Goal: Task Accomplishment & Management: Use online tool/utility

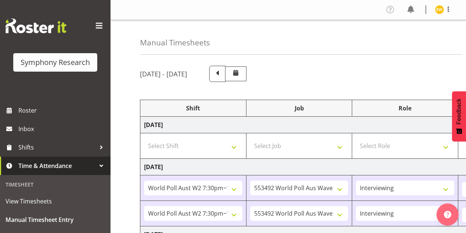
select select "56692"
select select "10499"
select select "47"
select select "56692"
select select "10499"
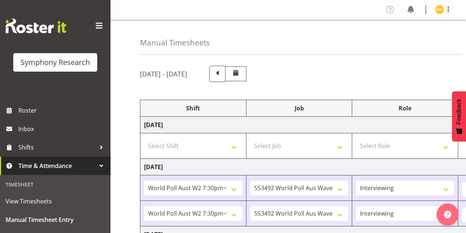
select select "47"
select select "56692"
select select "10499"
select select "47"
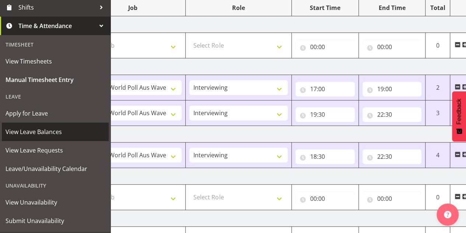
scroll to position [157, 0]
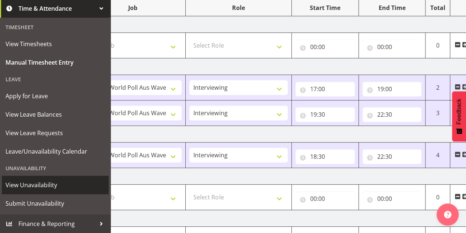
click at [32, 185] on span "View Unavailability" at bounding box center [56, 184] width 100 height 11
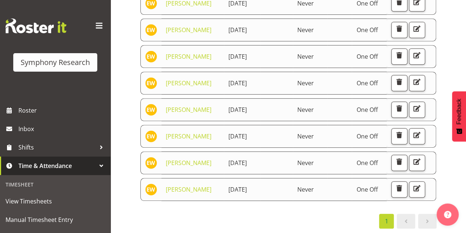
scroll to position [37, 0]
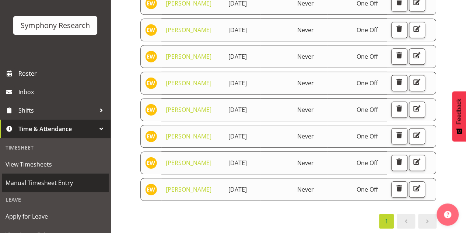
click at [24, 182] on span "Manual Timesheet Entry" at bounding box center [56, 182] width 100 height 11
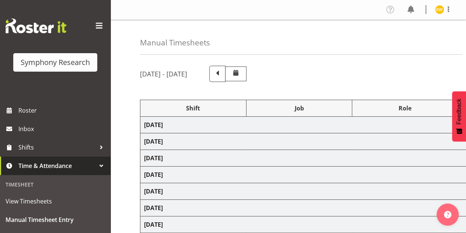
select select "56692"
select select "10499"
select select "47"
select select "56692"
select select "10499"
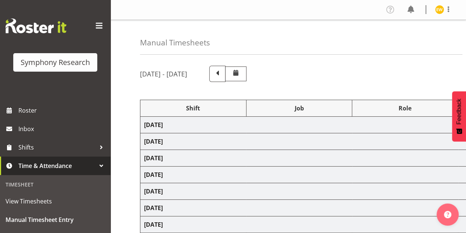
select select "47"
select select "56692"
select select "10499"
select select "47"
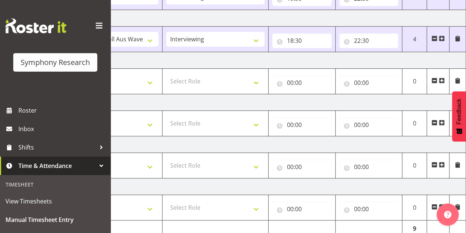
scroll to position [248, 0]
